Goal: Task Accomplishment & Management: Manage account settings

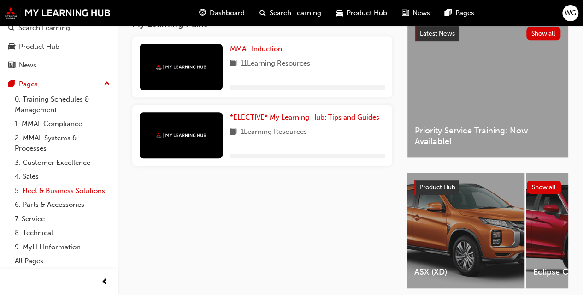
scroll to position [252, 0]
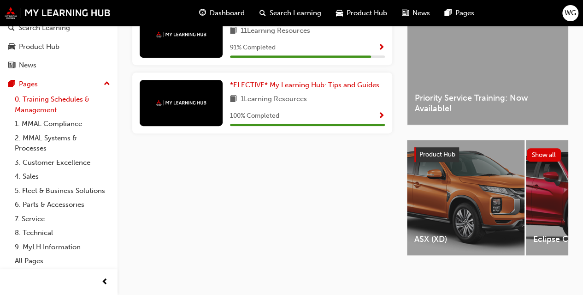
click at [47, 95] on link "0. Training Schedules & Management" at bounding box center [62, 104] width 103 height 24
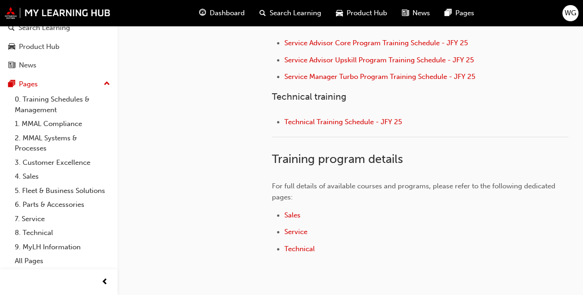
scroll to position [432, 0]
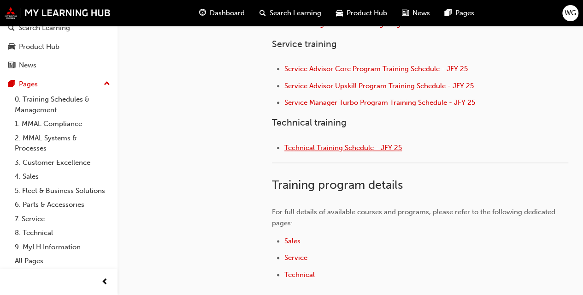
click at [329, 149] on span "Technical Training Schedule - JFY 25" at bounding box center [343, 147] width 118 height 8
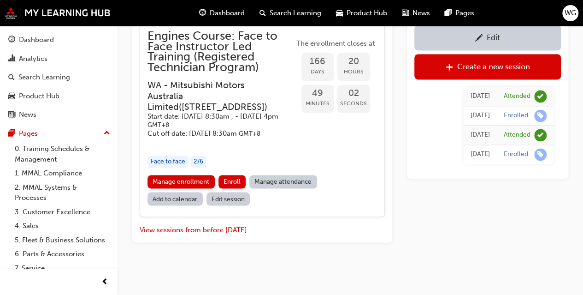
scroll to position [2540, 0]
click at [204, 230] on button "View sessions from before today" at bounding box center [193, 229] width 107 height 11
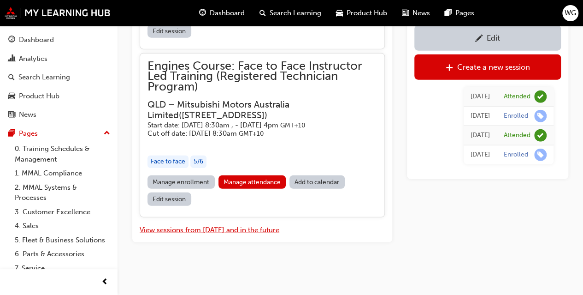
scroll to position [15535, 0]
click at [243, 187] on link "Manage attendance" at bounding box center [253, 181] width 68 height 13
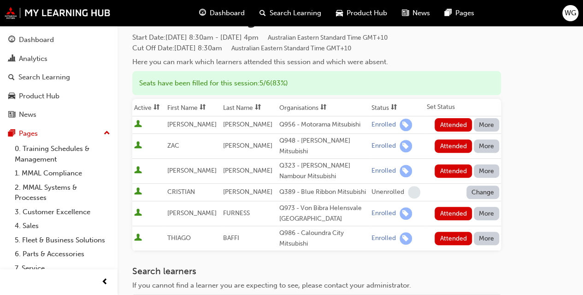
scroll to position [92, 0]
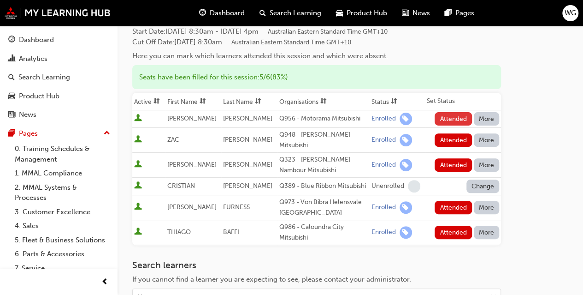
click at [453, 121] on button "Attended" at bounding box center [453, 118] width 37 height 13
click at [453, 137] on button "Attended" at bounding box center [453, 139] width 37 height 13
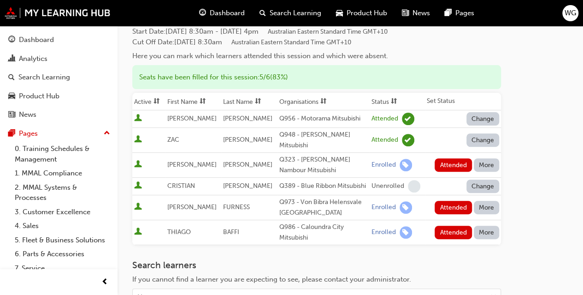
click at [486, 158] on button "More" at bounding box center [487, 164] width 26 height 13
click at [482, 177] on div "Absent" at bounding box center [473, 179] width 22 height 11
click at [462, 201] on button "Attended" at bounding box center [453, 207] width 37 height 13
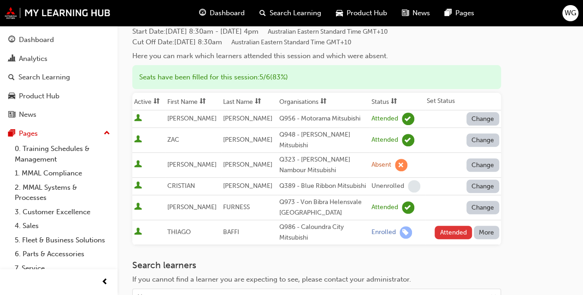
click at [461, 228] on button "Attended" at bounding box center [453, 231] width 37 height 13
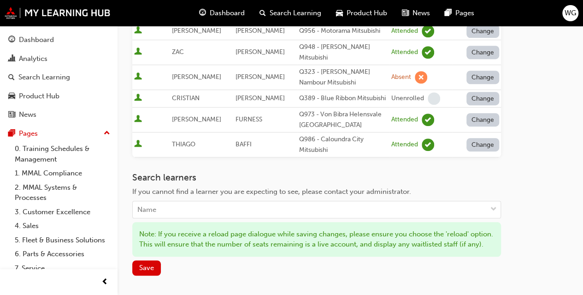
scroll to position [184, 0]
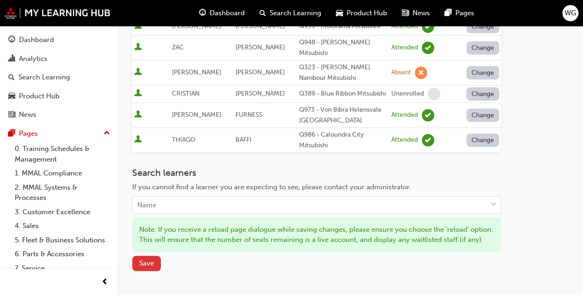
click at [148, 267] on span "Save" at bounding box center [146, 263] width 15 height 8
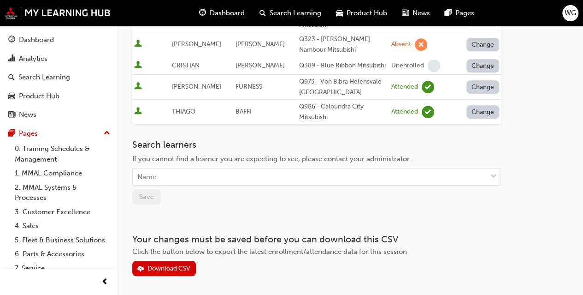
scroll to position [237, 0]
